Goal: Task Accomplishment & Management: Use online tool/utility

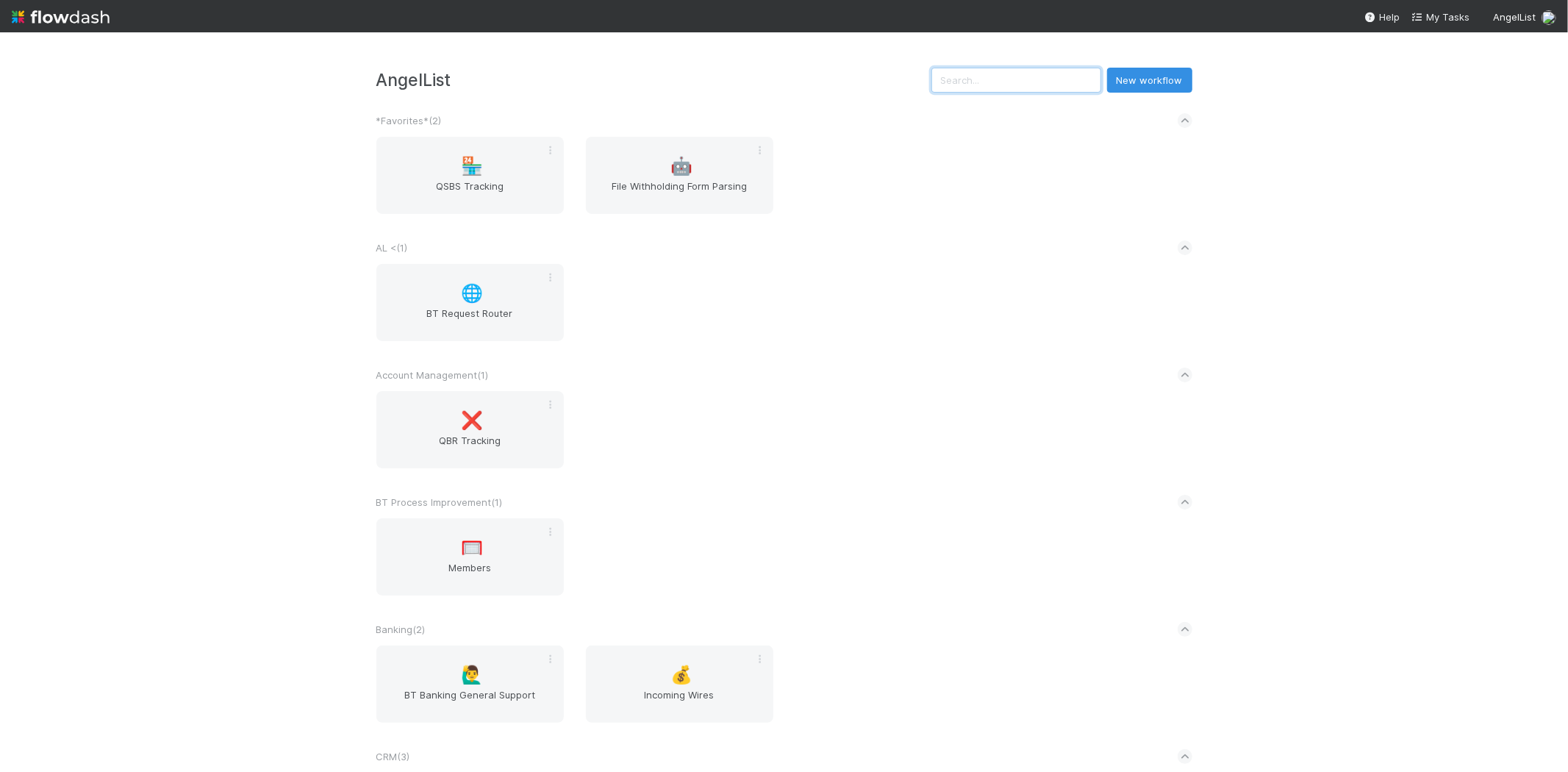
click at [1034, 74] on input "text" at bounding box center [1015, 80] width 170 height 25
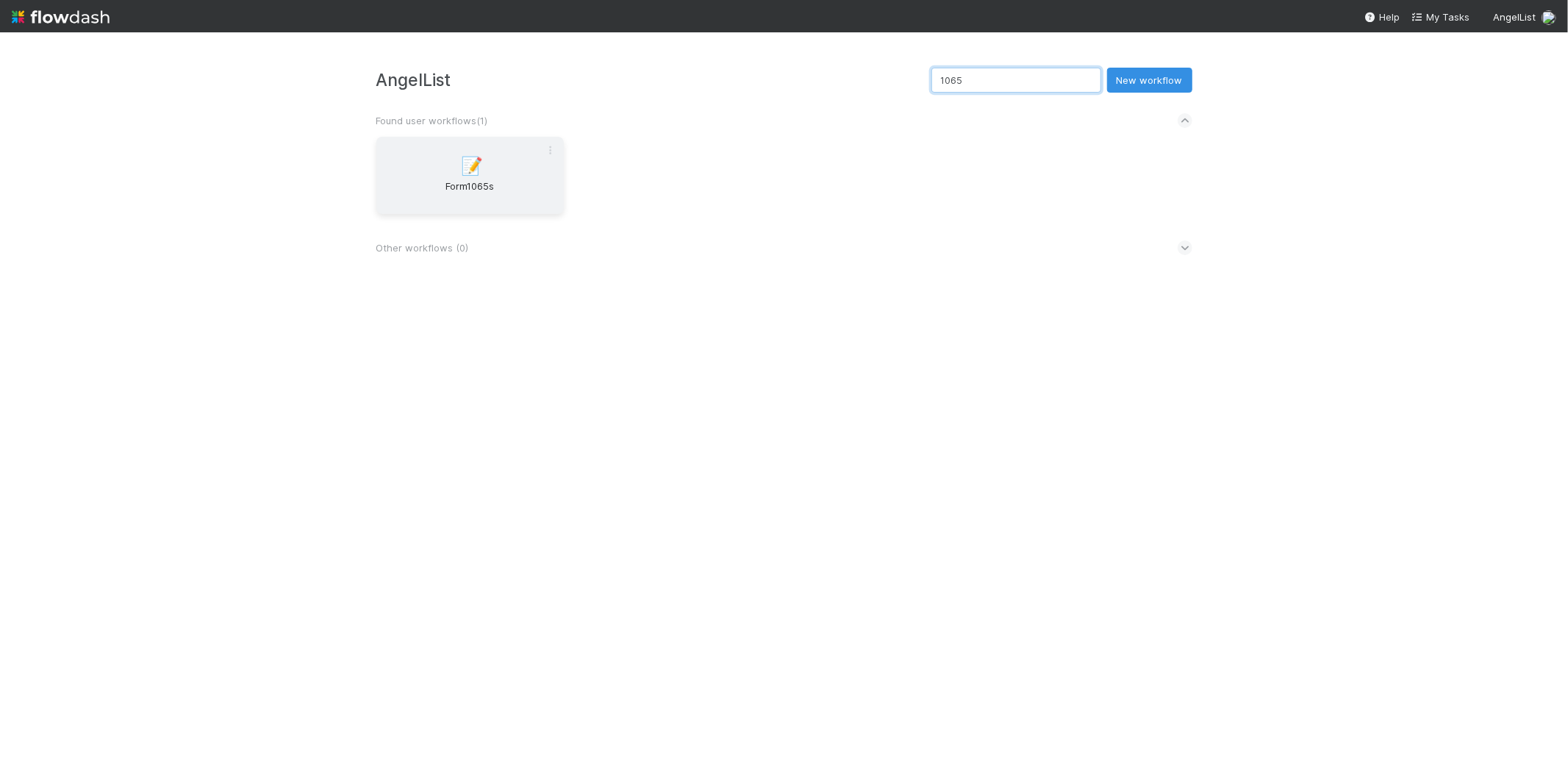
type input "1065"
click at [464, 199] on span "Form1065s" at bounding box center [470, 193] width 176 height 30
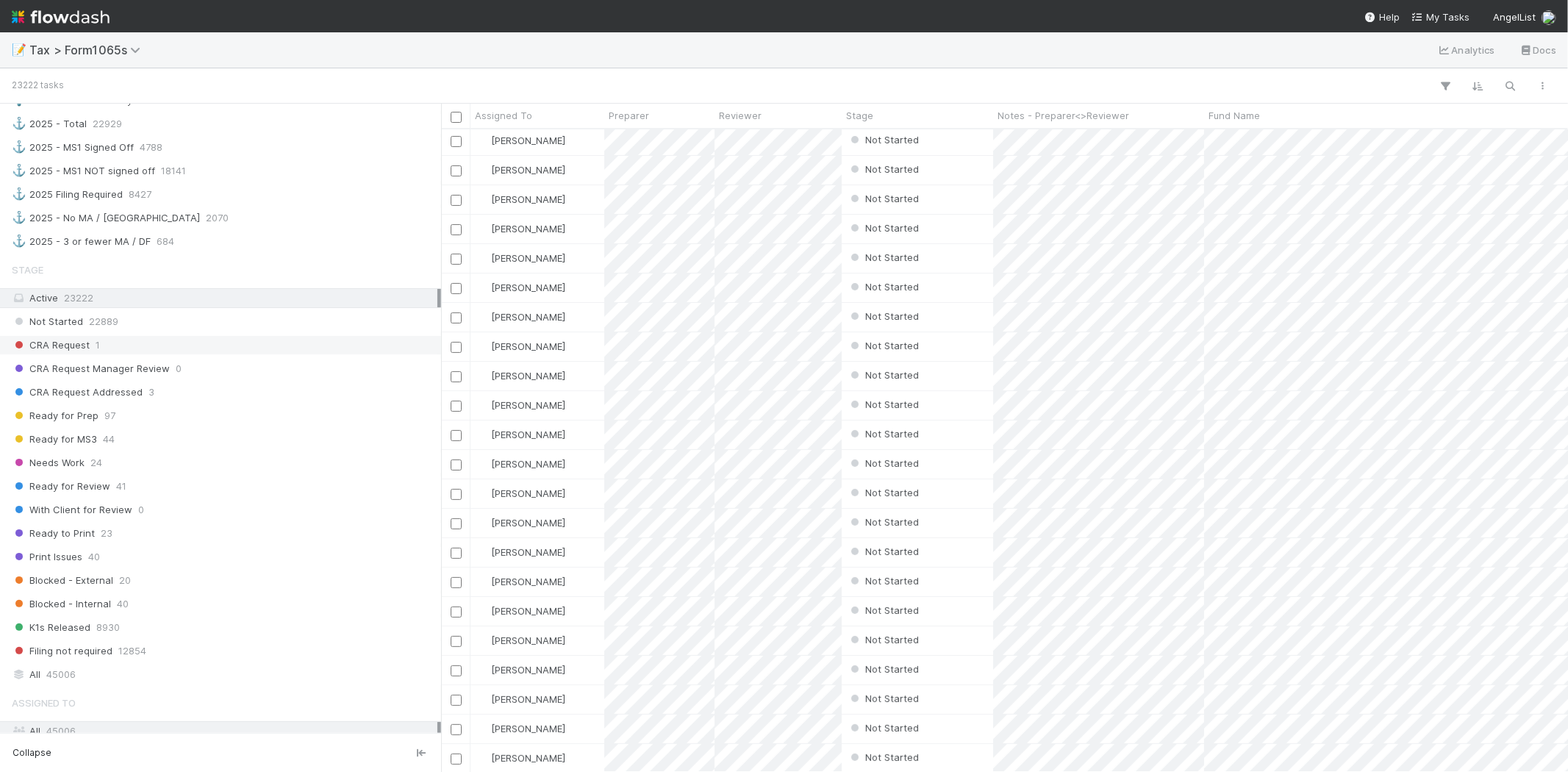
scroll to position [899, 0]
click at [130, 559] on div "Print Issues 40" at bounding box center [224, 555] width 426 height 19
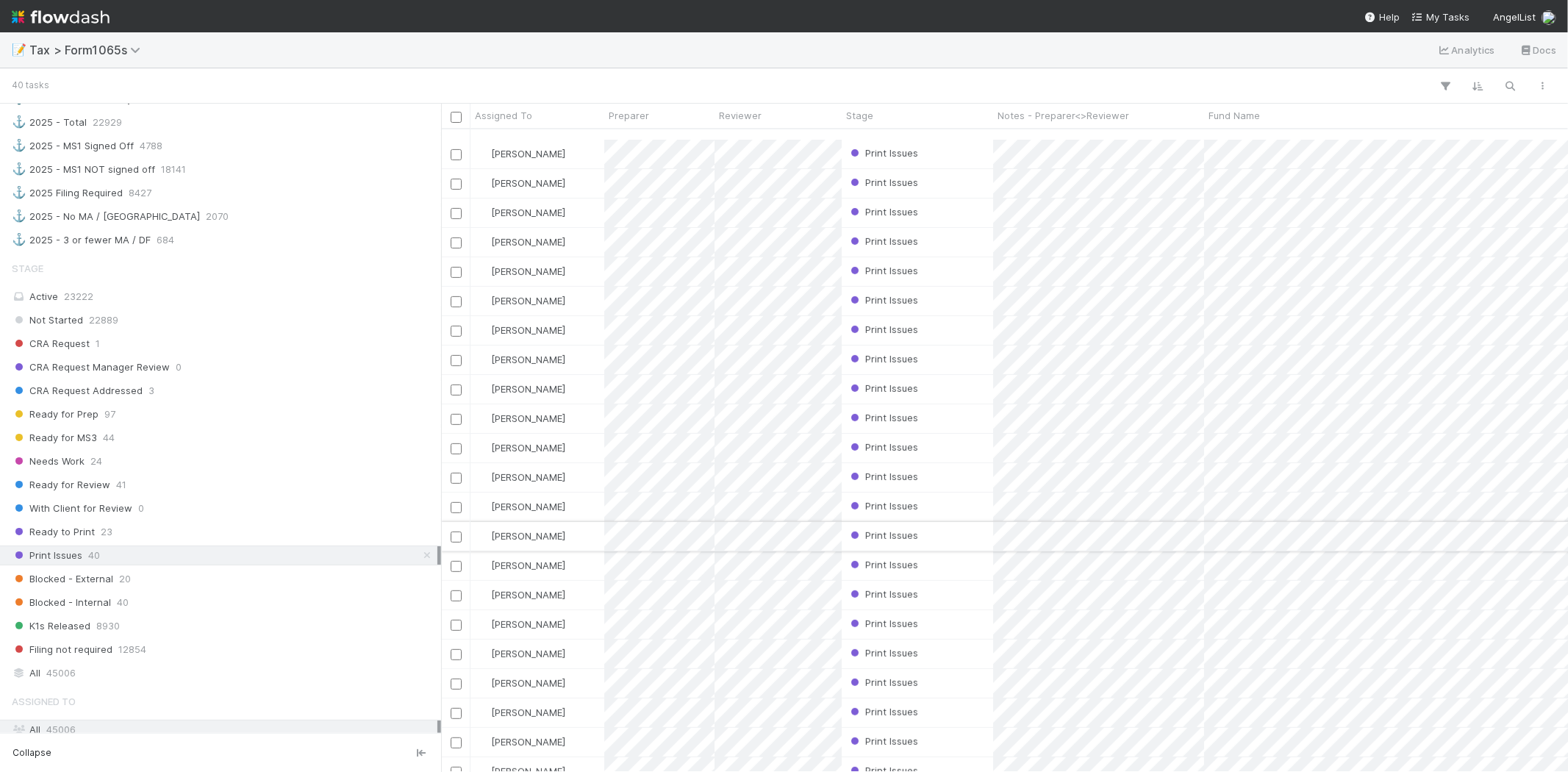
scroll to position [546, 0]
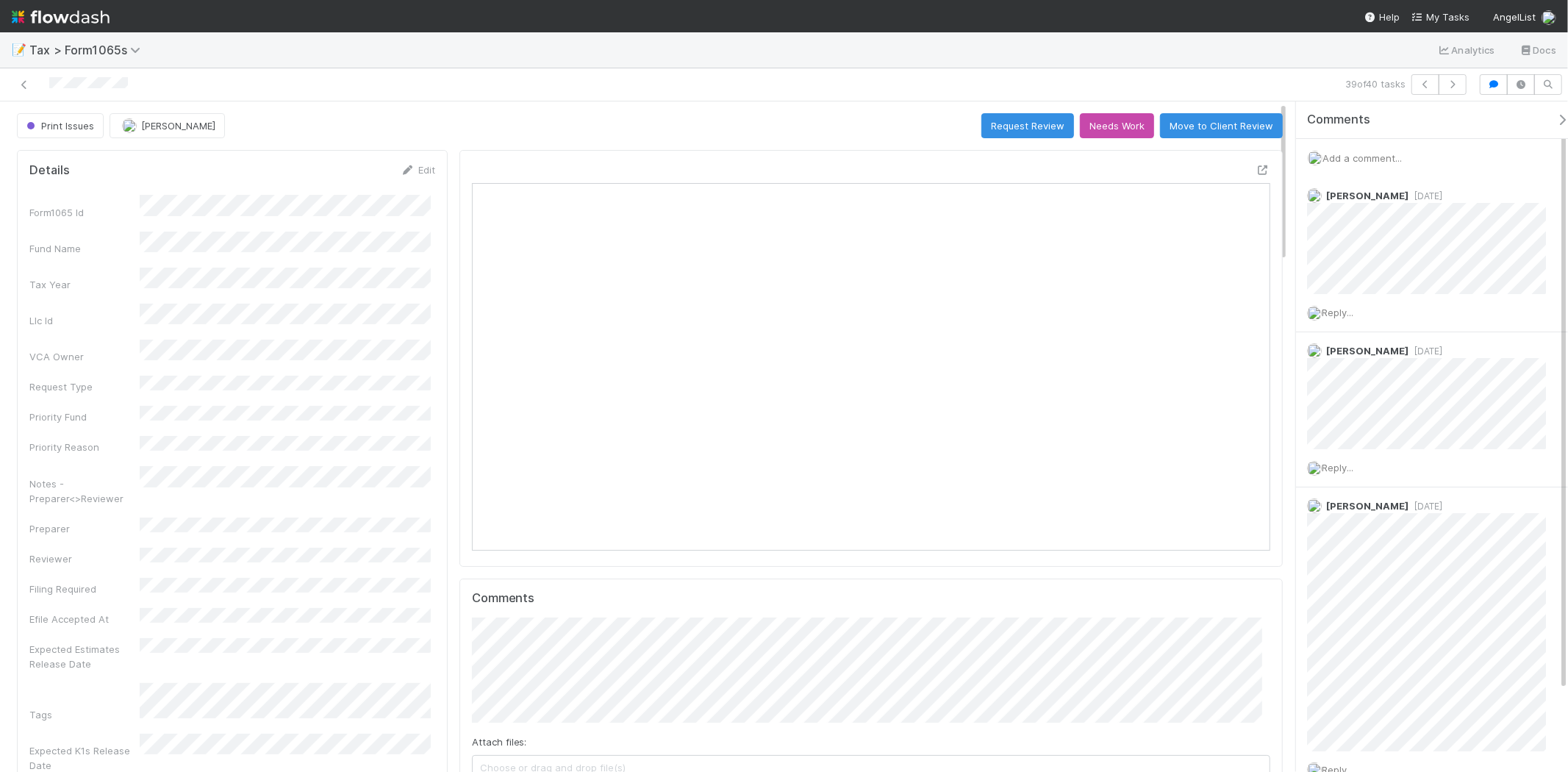
scroll to position [287, 778]
click at [30, 80] on icon at bounding box center [24, 84] width 15 height 10
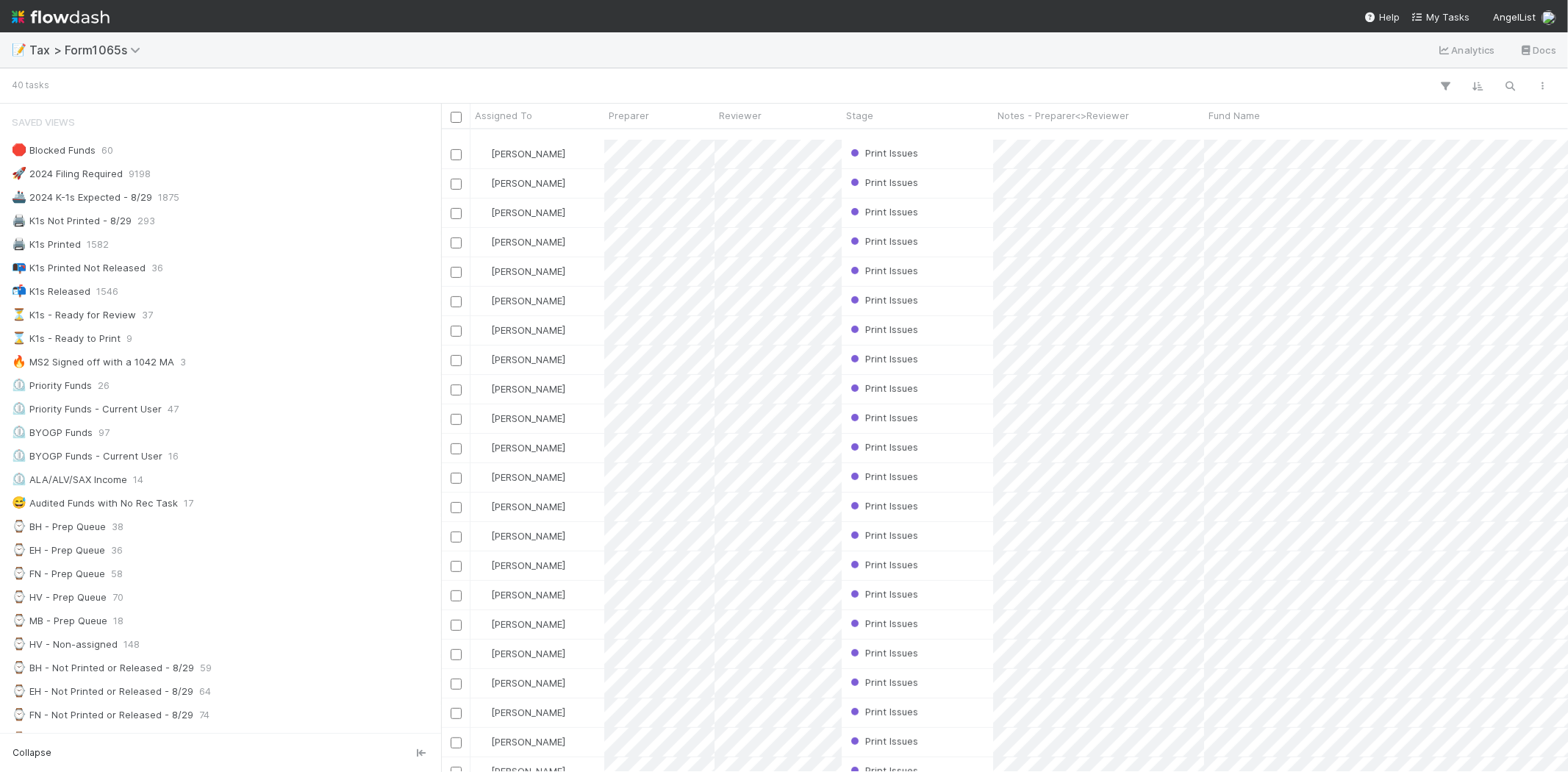
scroll to position [546, 0]
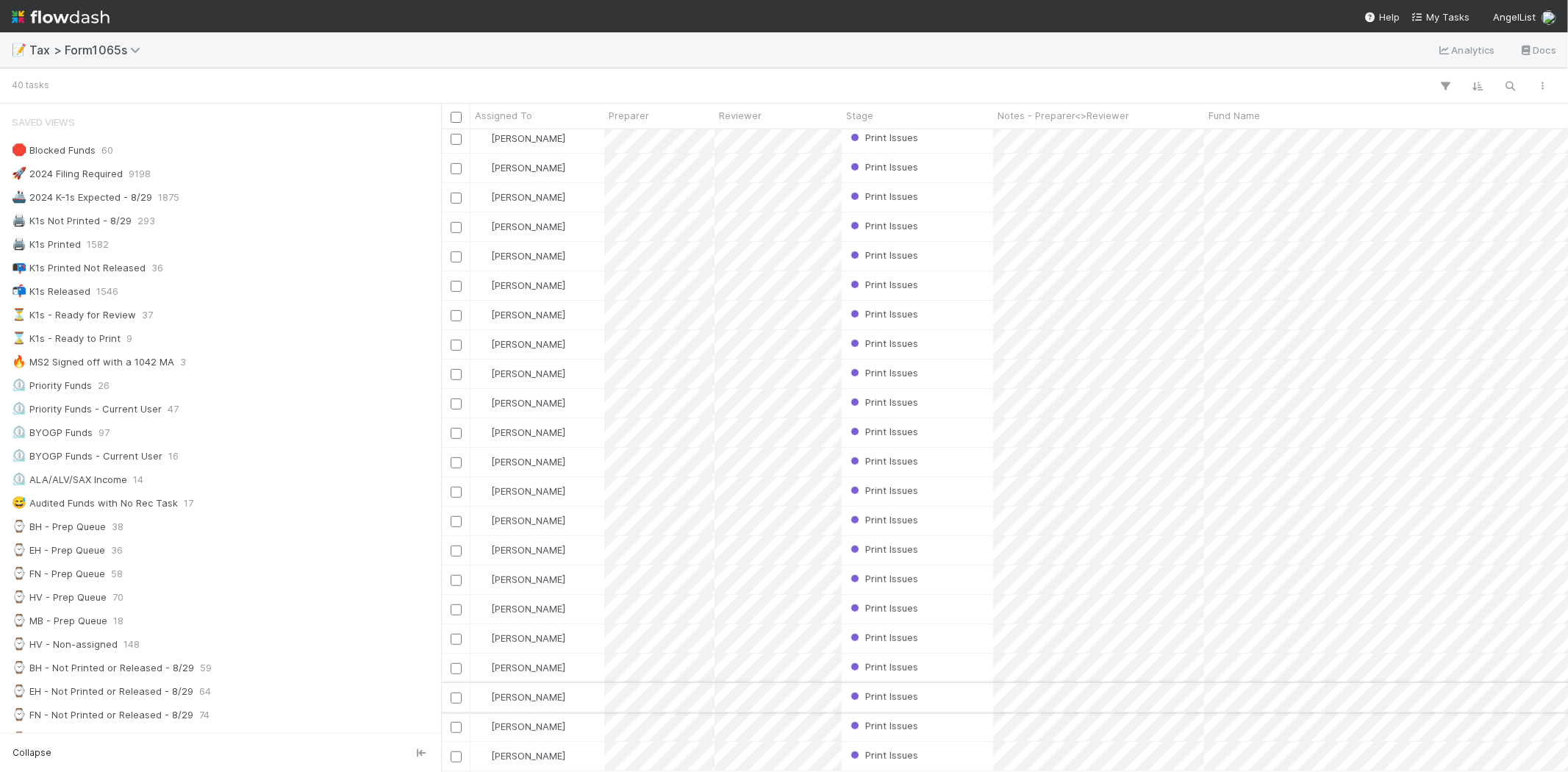
click at [949, 684] on div "Print Issues" at bounding box center [917, 697] width 151 height 29
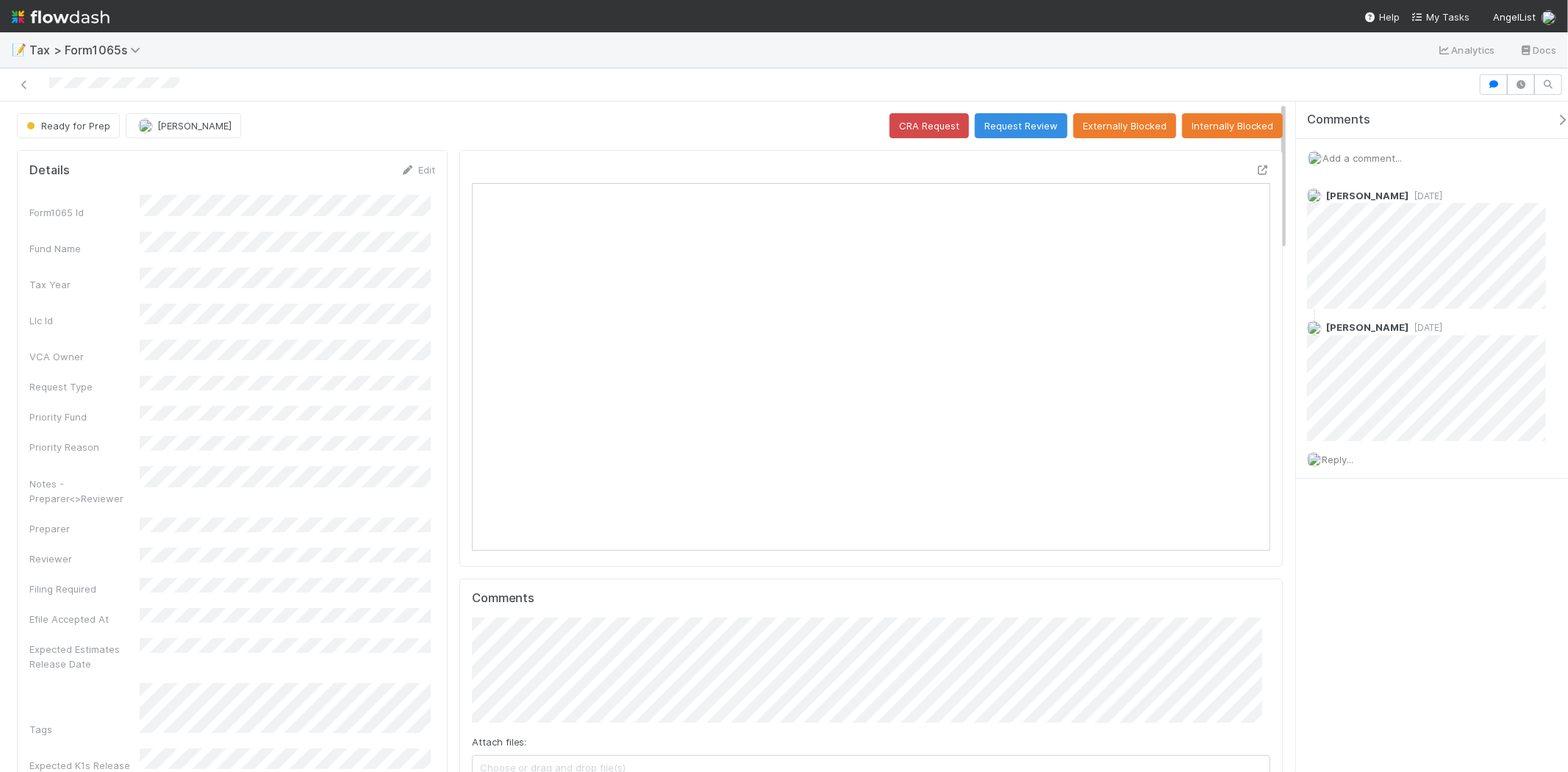
scroll to position [287, 778]
click at [1029, 124] on button "Request Review" at bounding box center [1021, 126] width 93 height 25
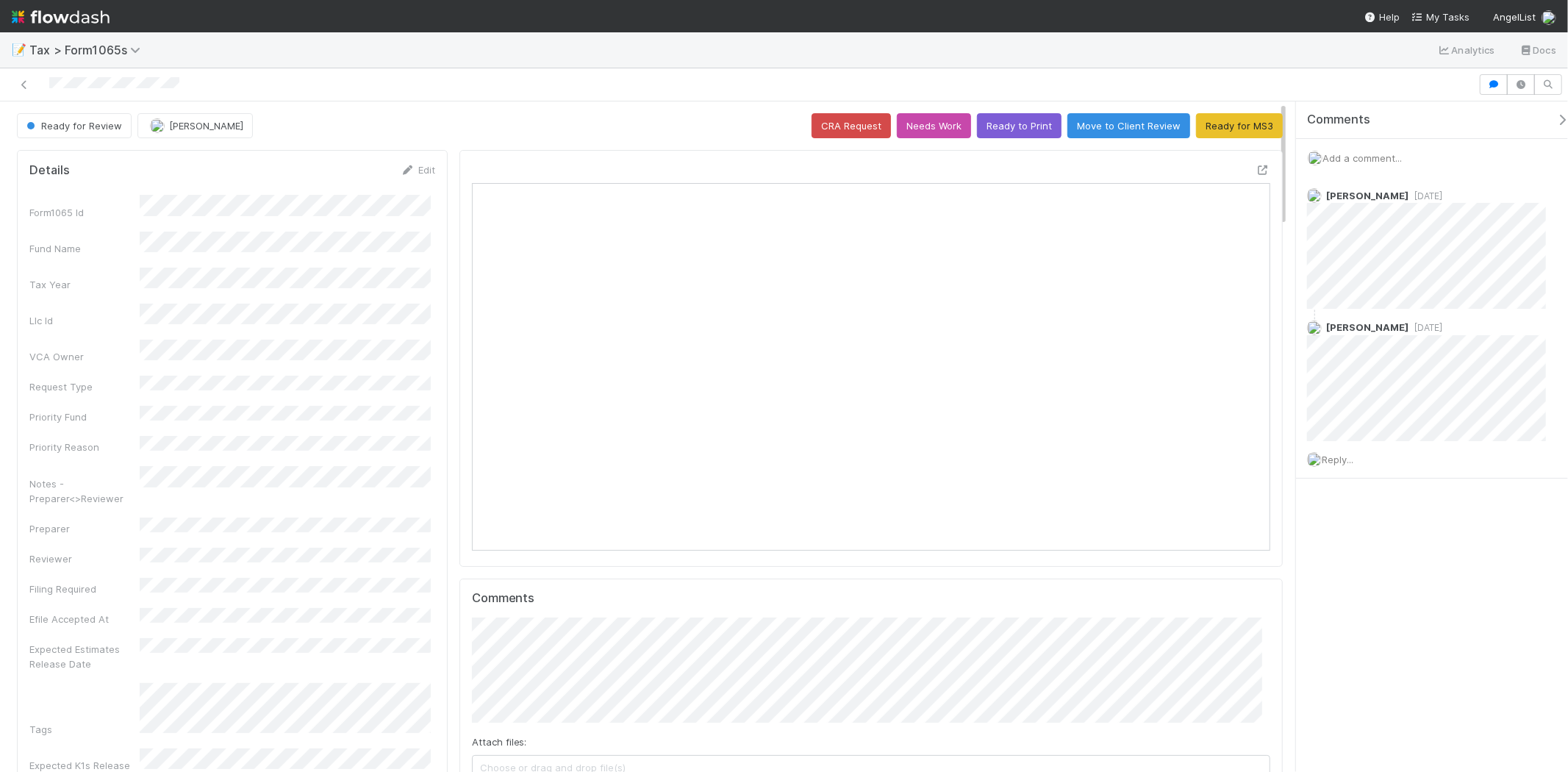
click at [1384, 154] on span "Add a comment..." at bounding box center [1361, 158] width 79 height 12
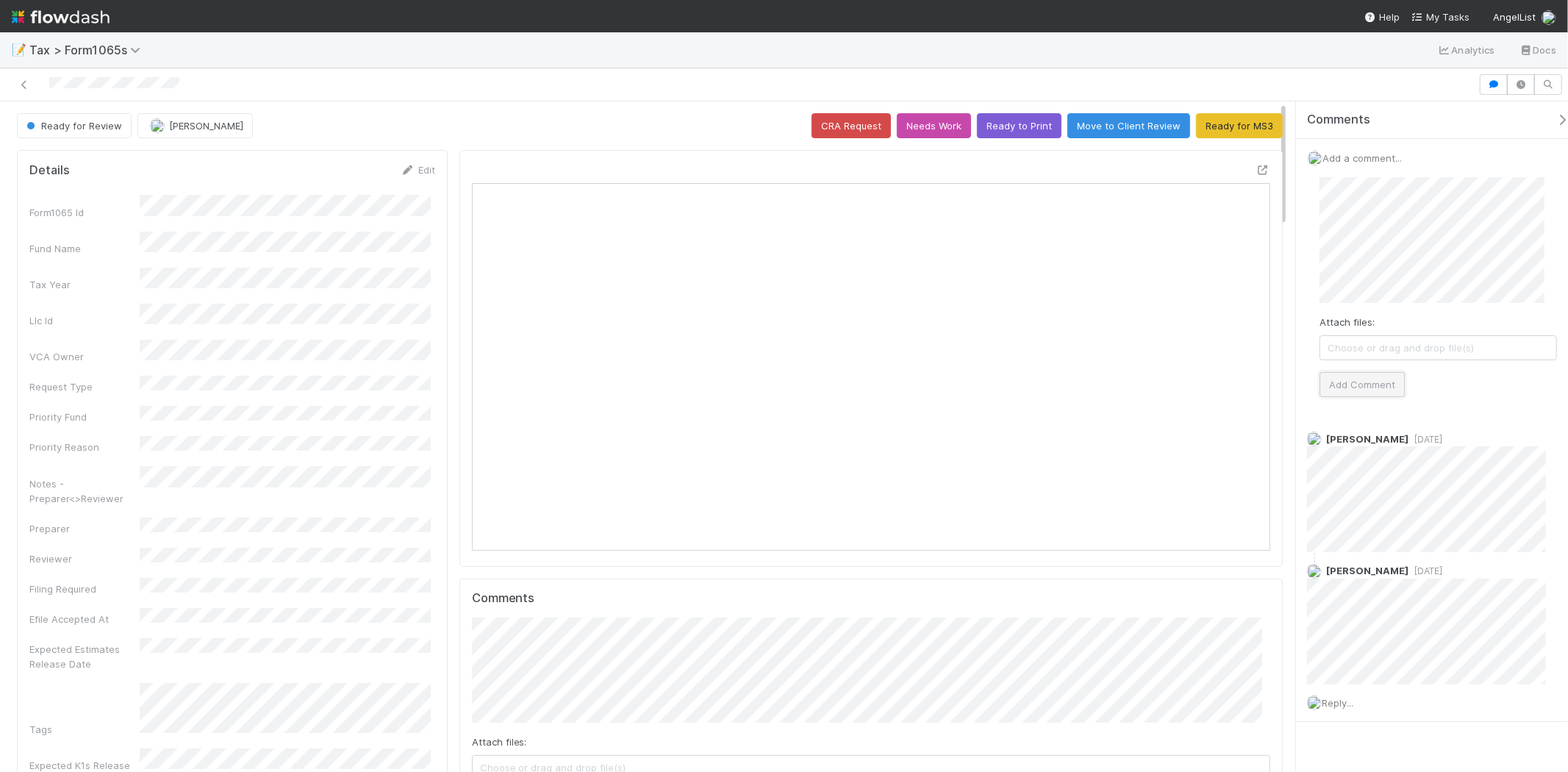
click at [1386, 393] on button "Add Comment" at bounding box center [1361, 385] width 85 height 25
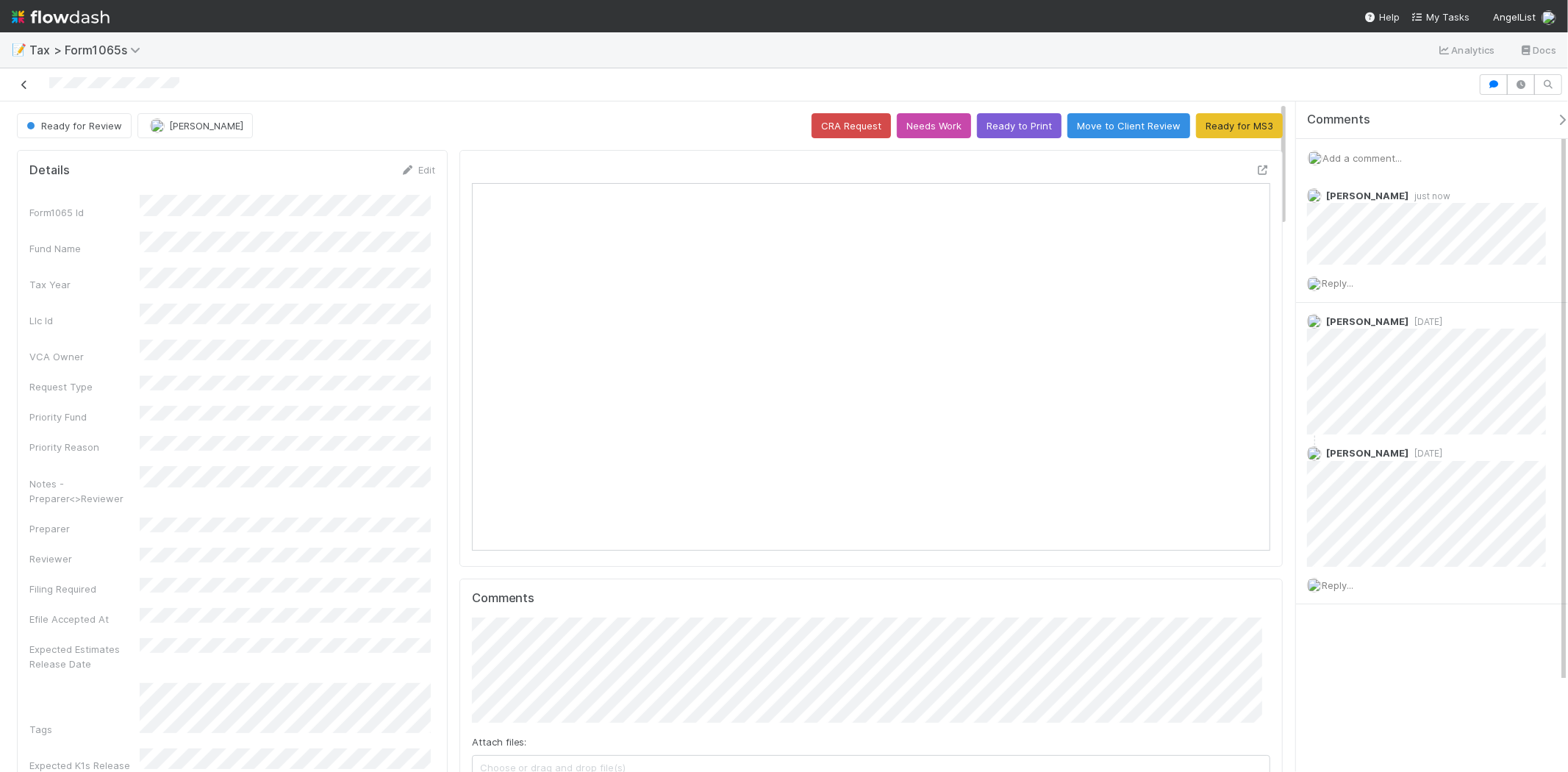
click at [20, 84] on icon at bounding box center [24, 84] width 15 height 10
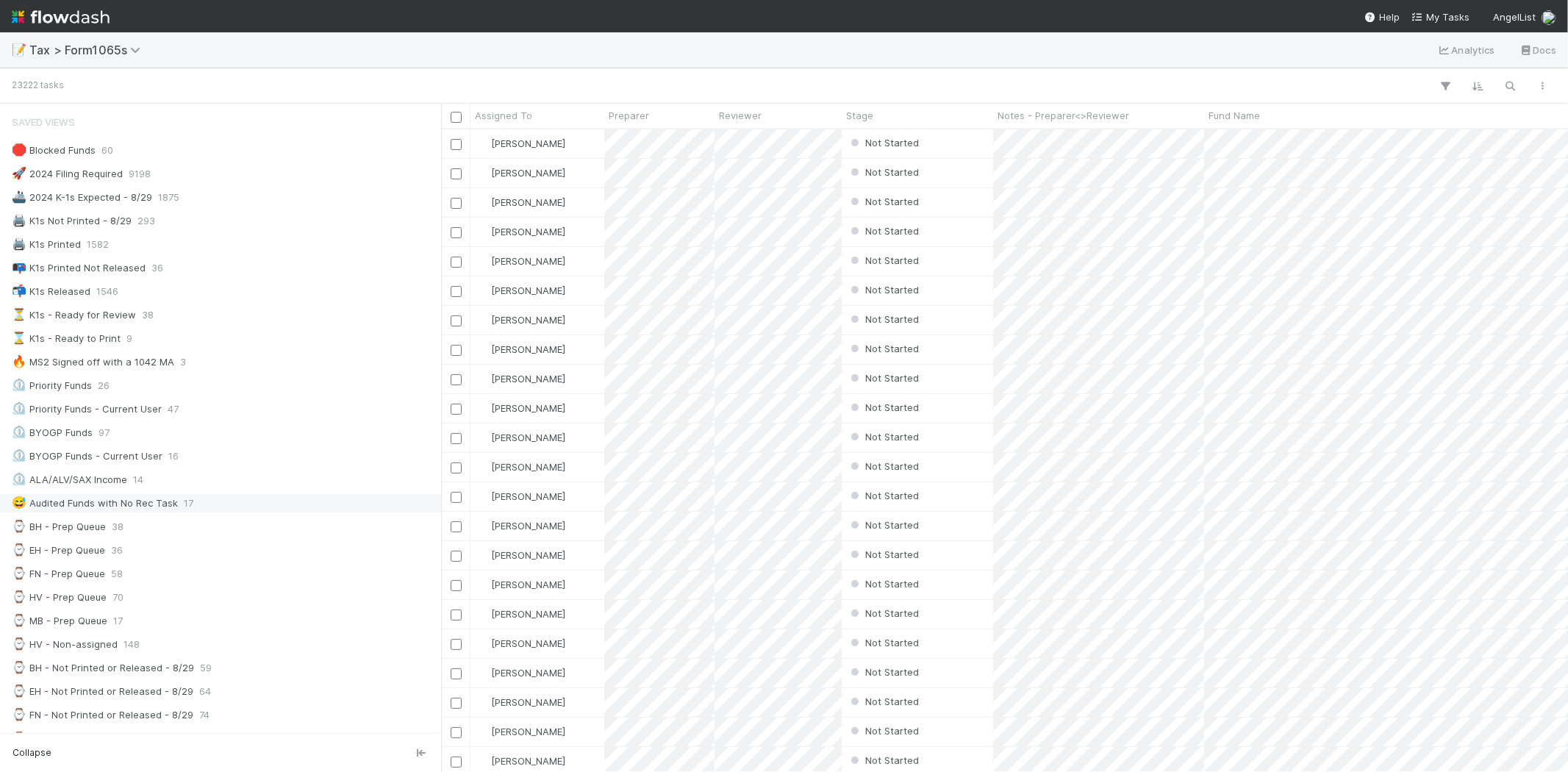
scroll to position [81, 0]
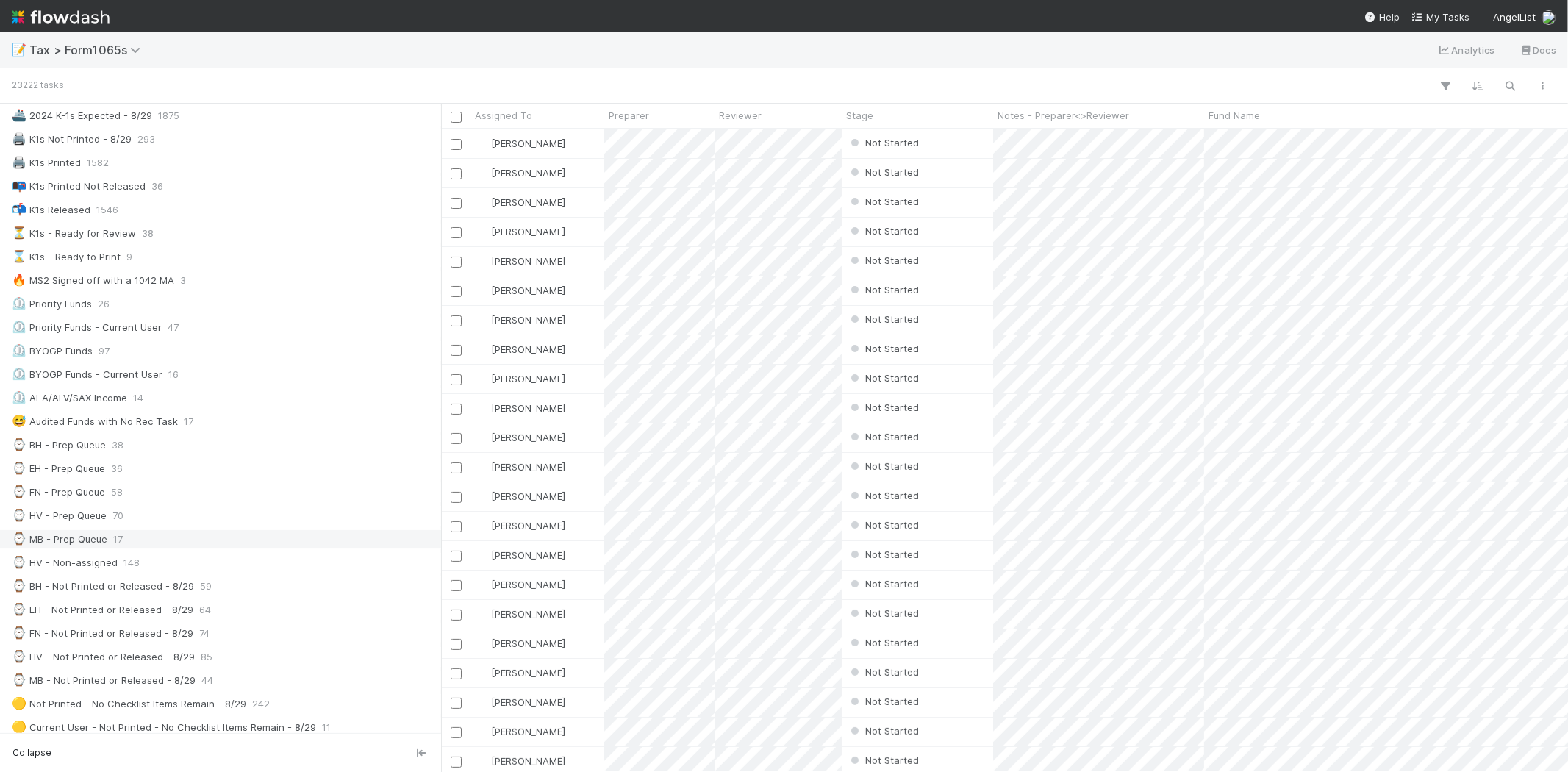
click at [218, 533] on div "⌚ MB - Prep Queue 17" at bounding box center [224, 539] width 426 height 19
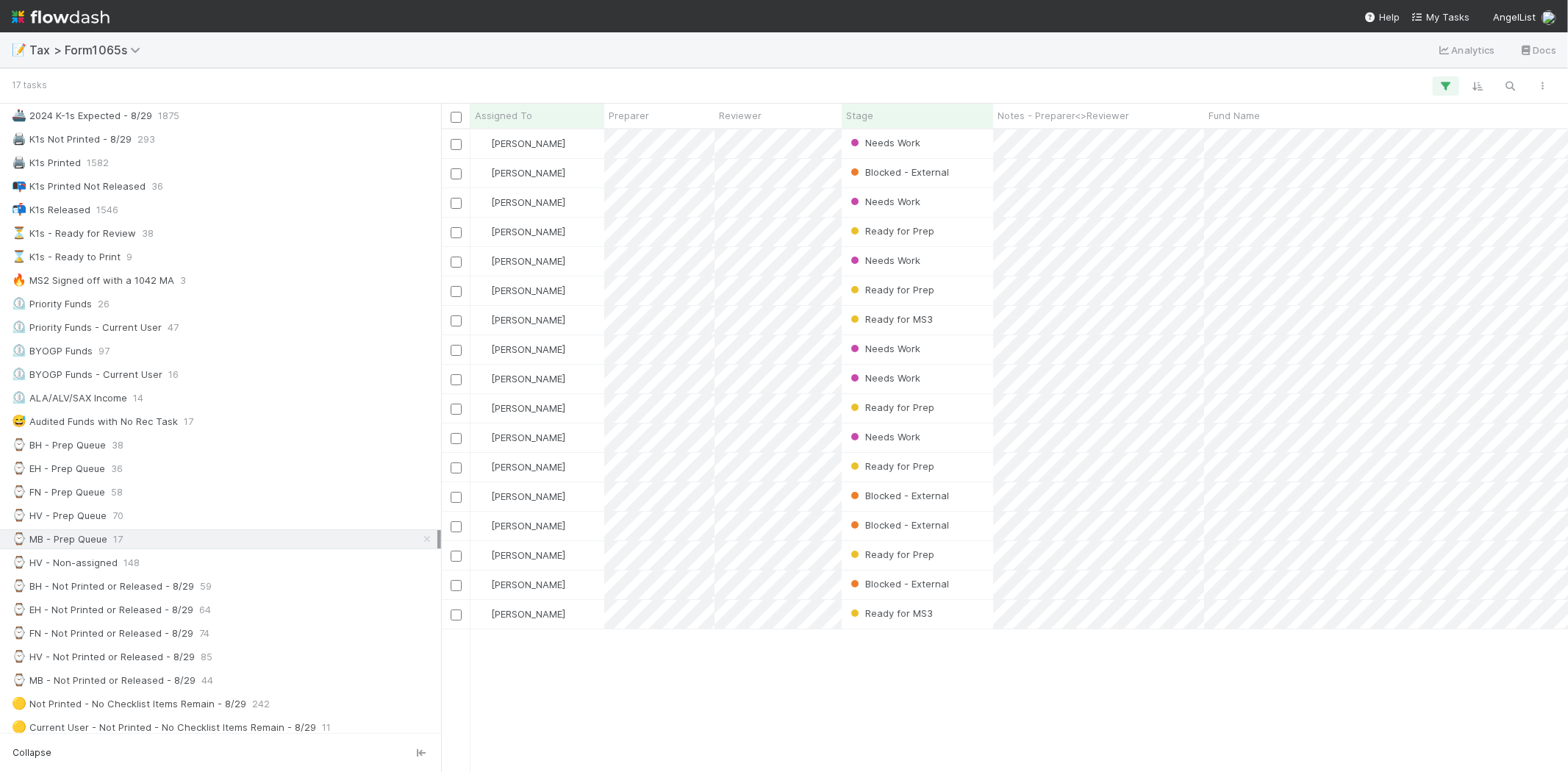
scroll to position [630, 1114]
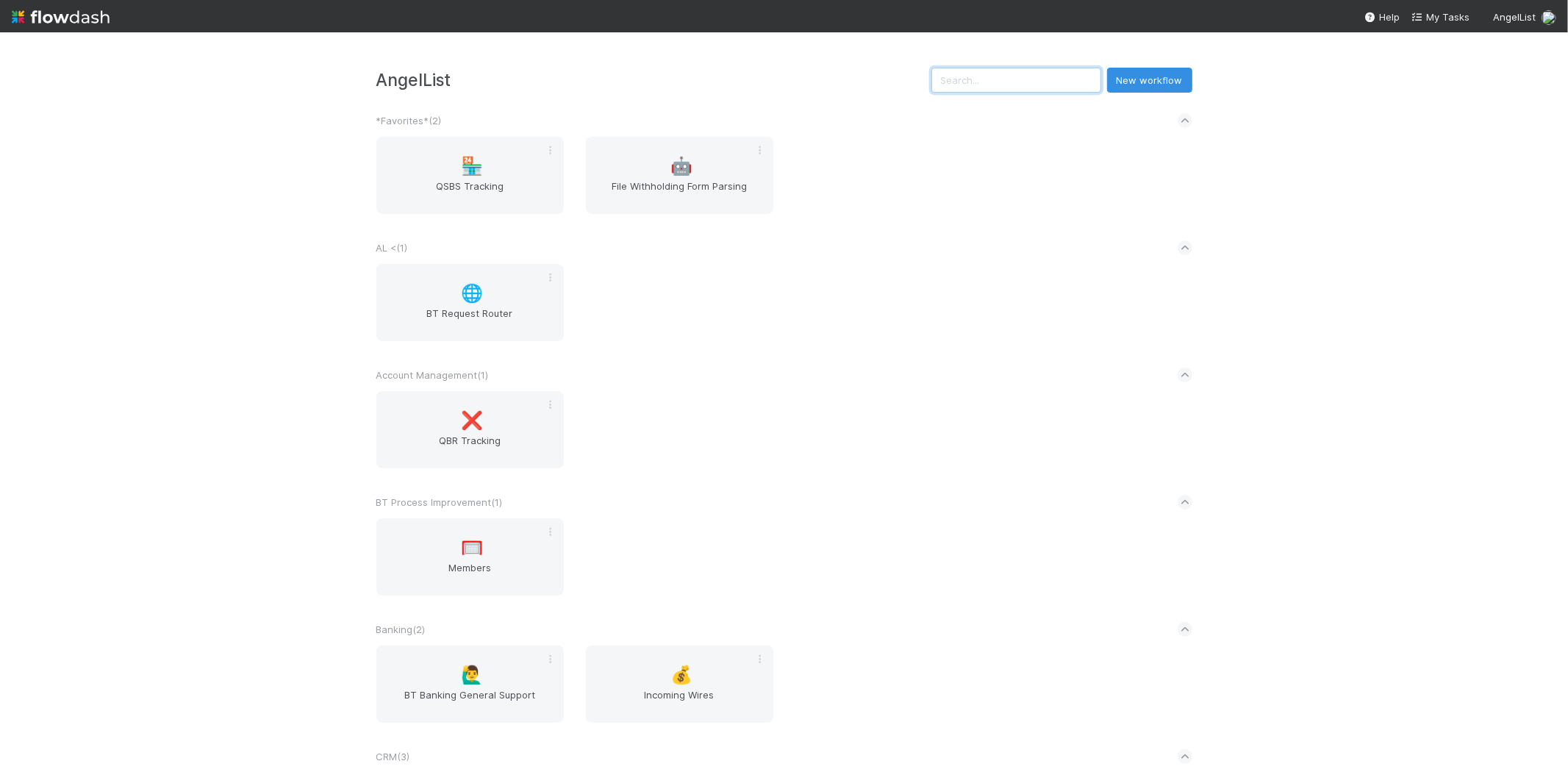
click at [1055, 79] on input "text" at bounding box center [1015, 80] width 170 height 25
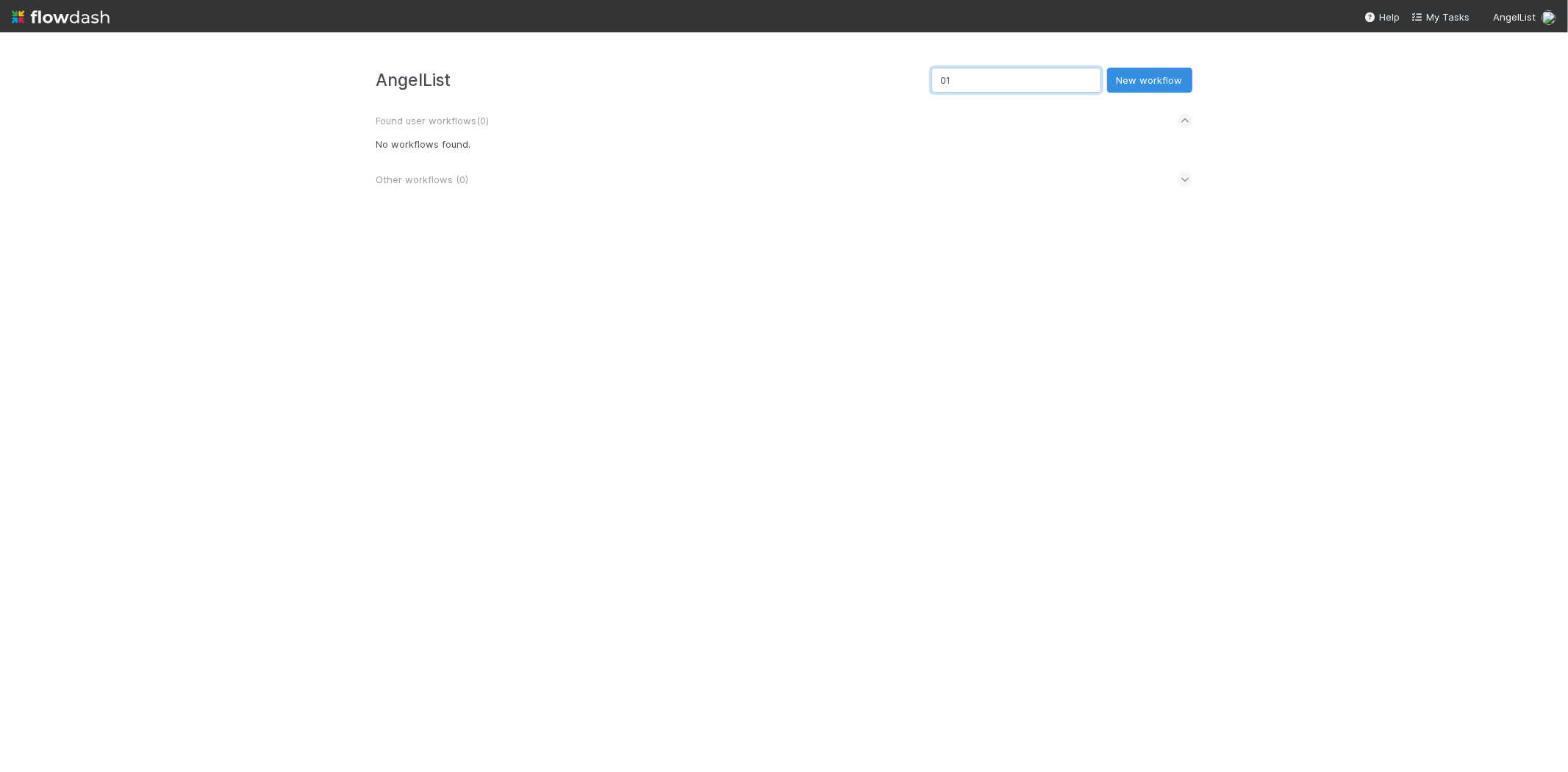
type input "0"
type input "1065"
click at [481, 148] on div "📝 Form1065s" at bounding box center [470, 176] width 187 height 77
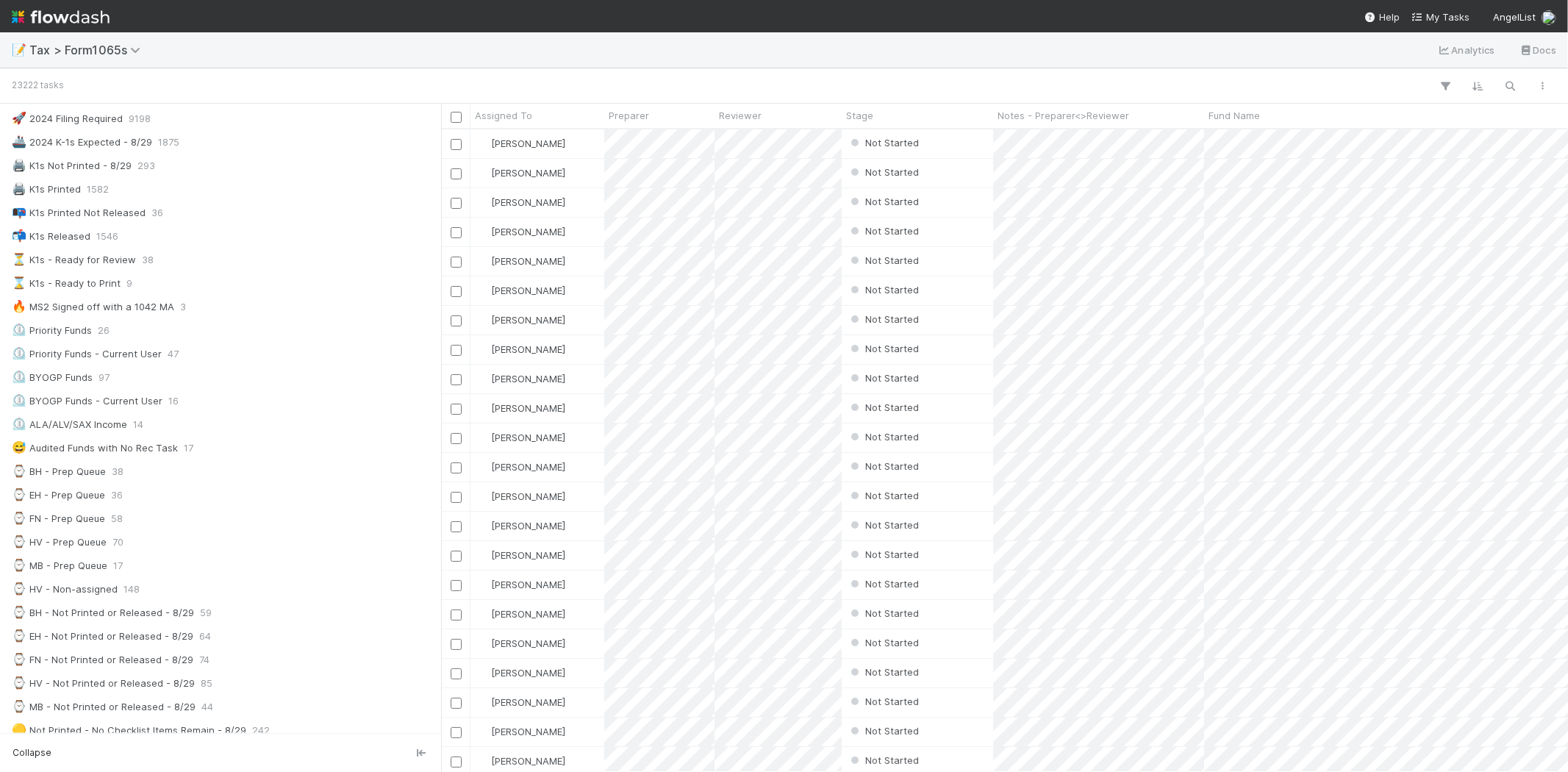
scroll to position [81, 0]
click at [152, 533] on div "⌚ MB - Prep Queue 17" at bounding box center [224, 539] width 426 height 19
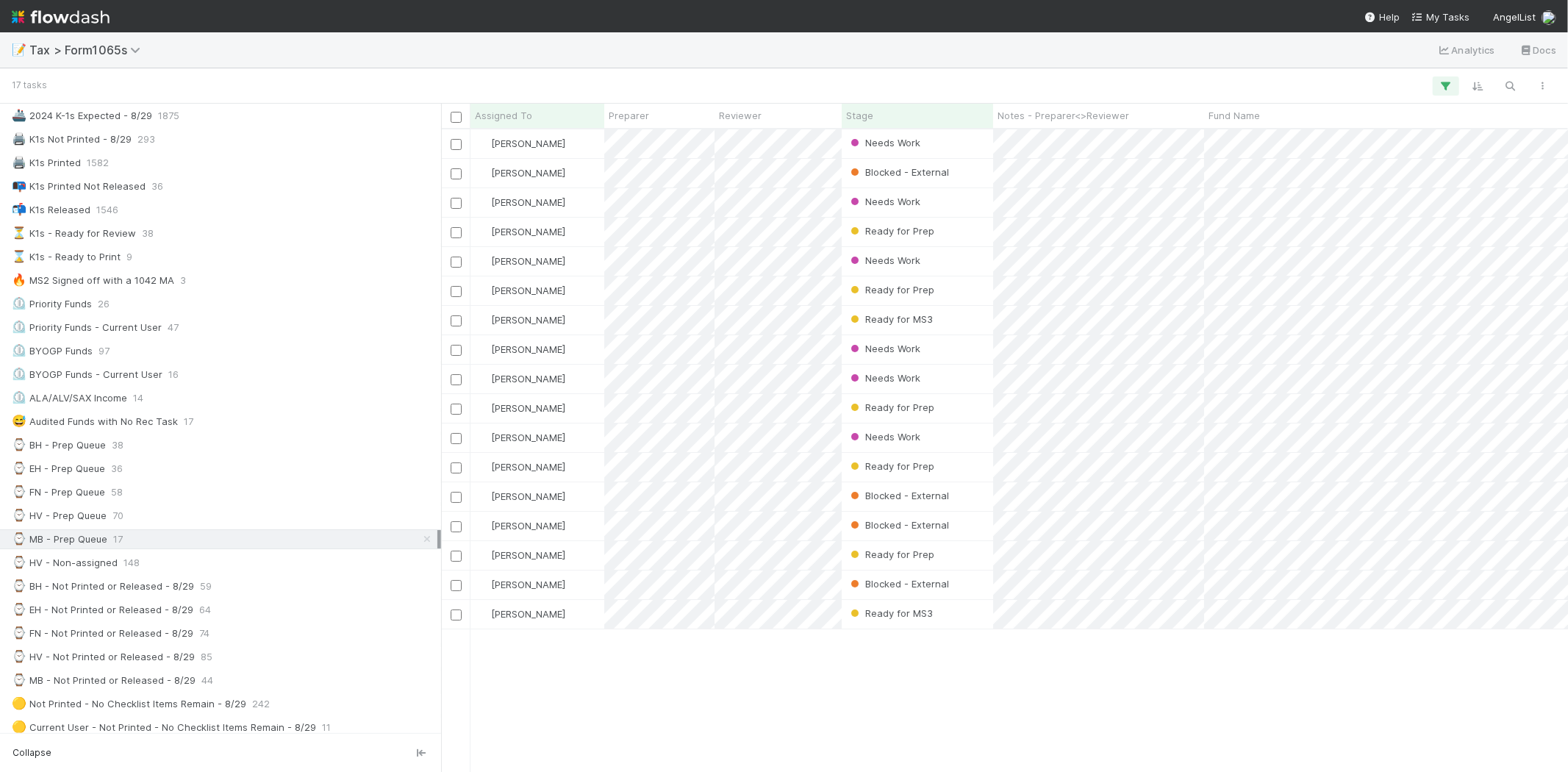
scroll to position [630, 1114]
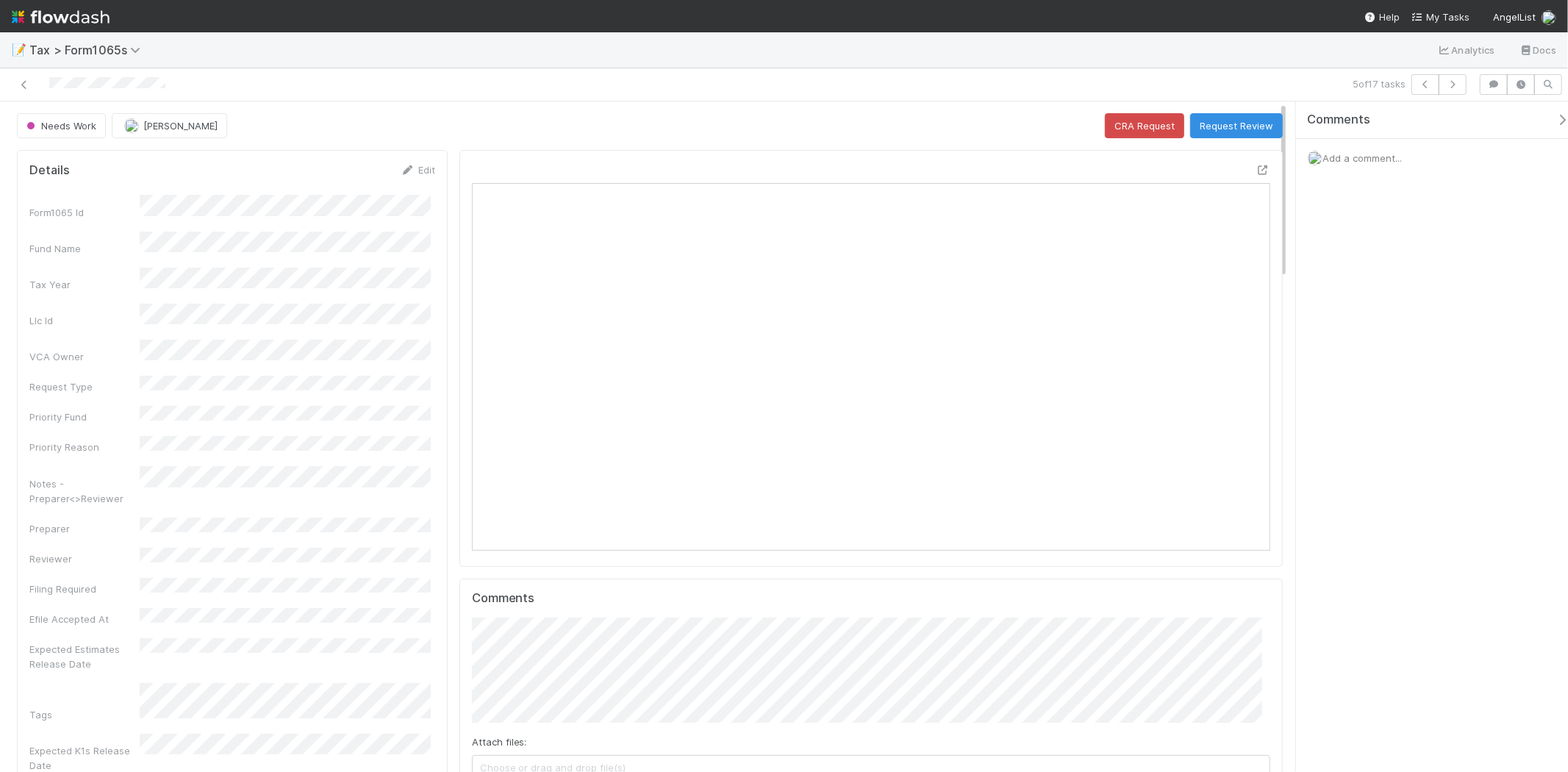
scroll to position [287, 778]
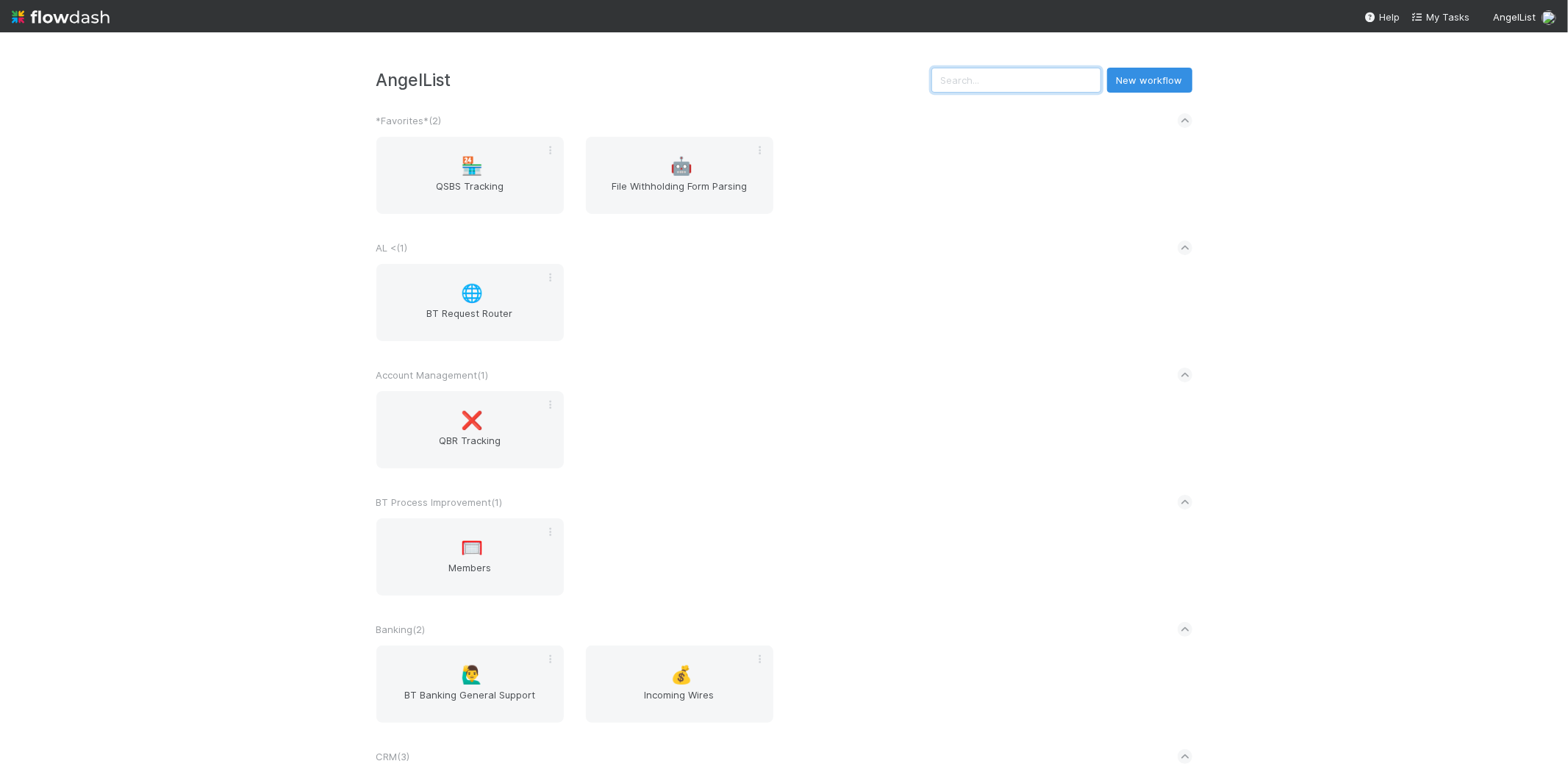
click at [980, 84] on input "text" at bounding box center [1015, 80] width 170 height 25
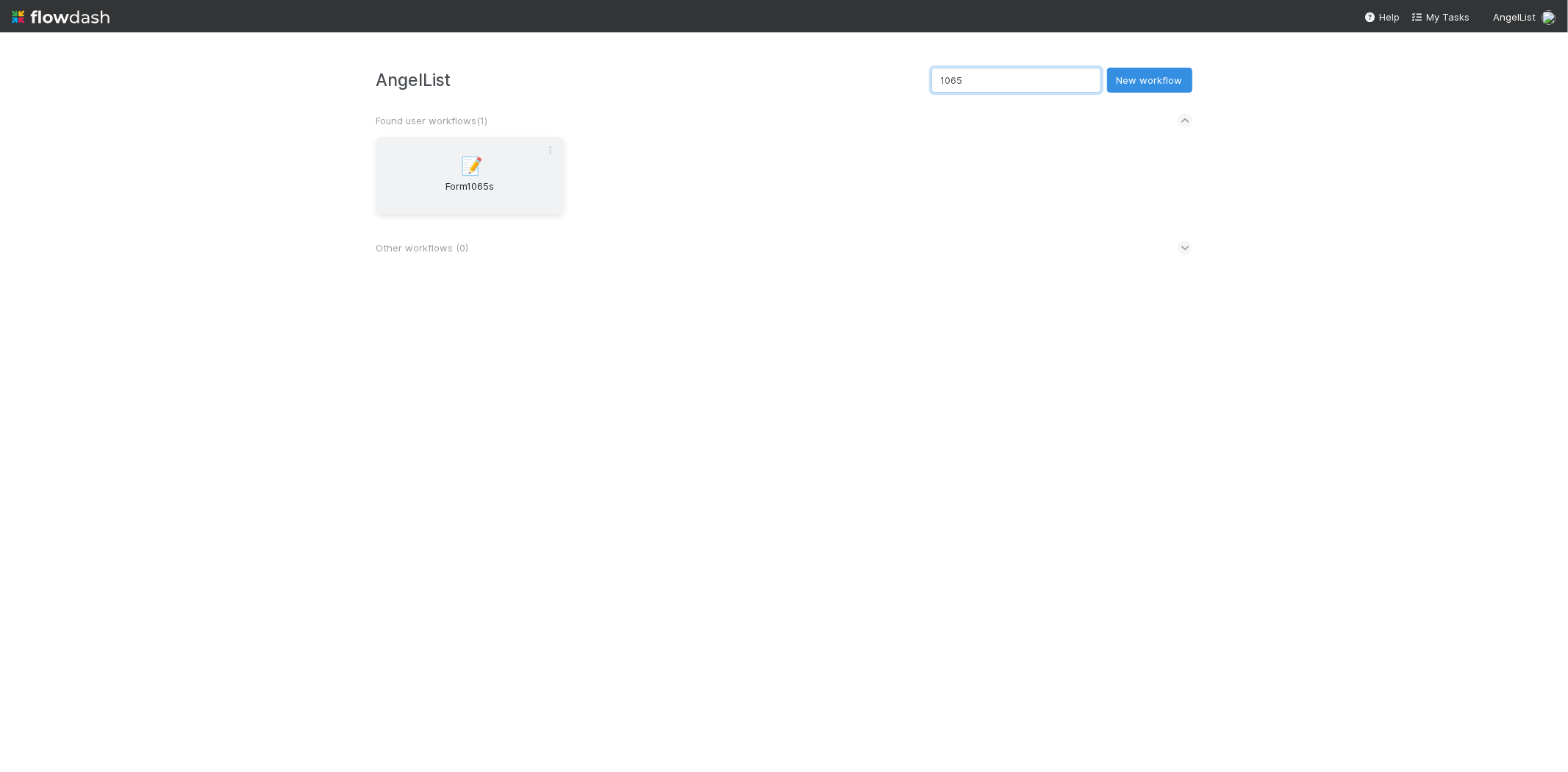
type input "1065"
click at [432, 153] on div "📝 Form1065s" at bounding box center [470, 176] width 187 height 77
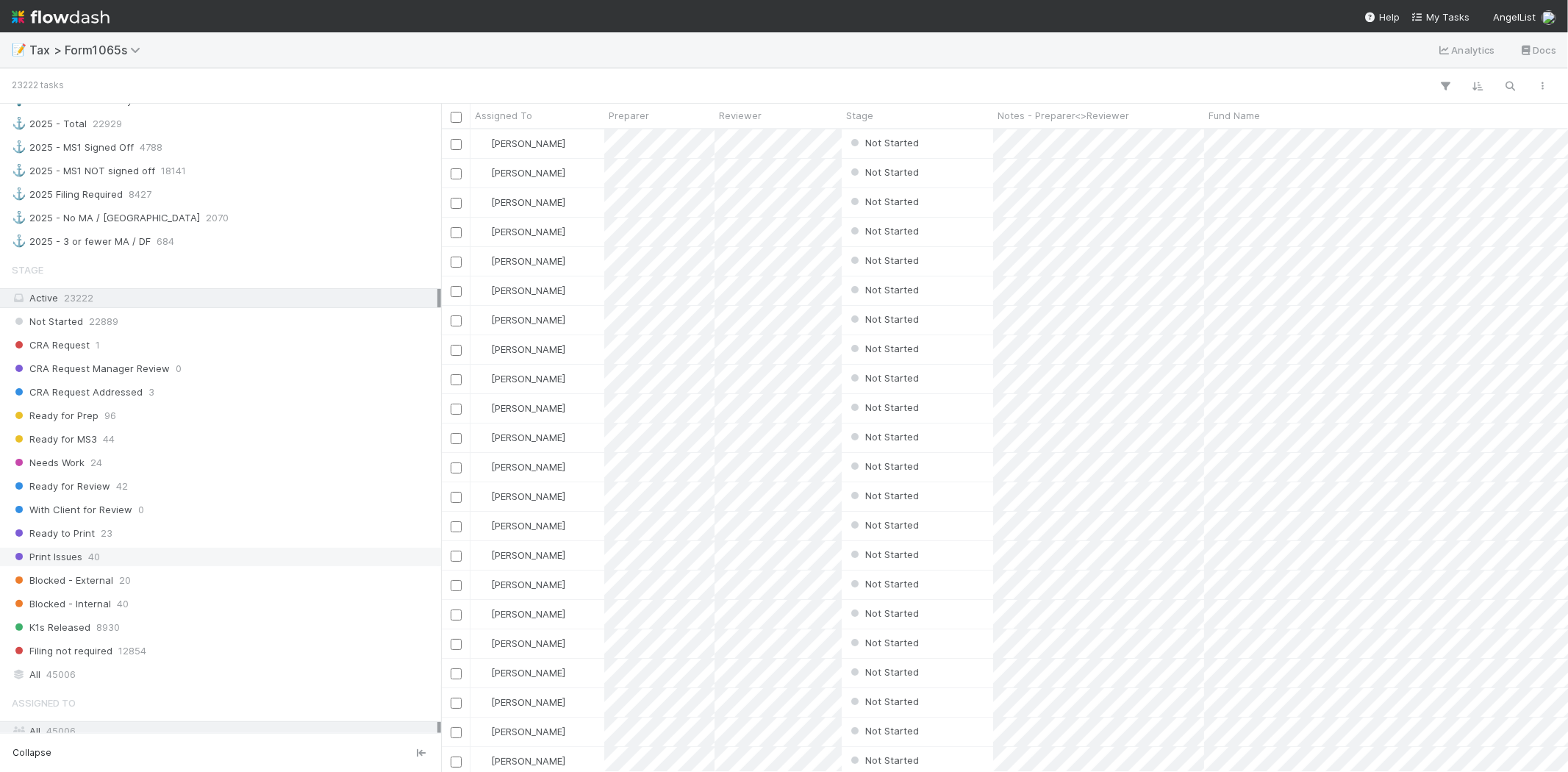
scroll to position [899, 0]
click at [125, 561] on div "Print Issues 40" at bounding box center [224, 555] width 426 height 19
